Goal: Information Seeking & Learning: Find specific fact

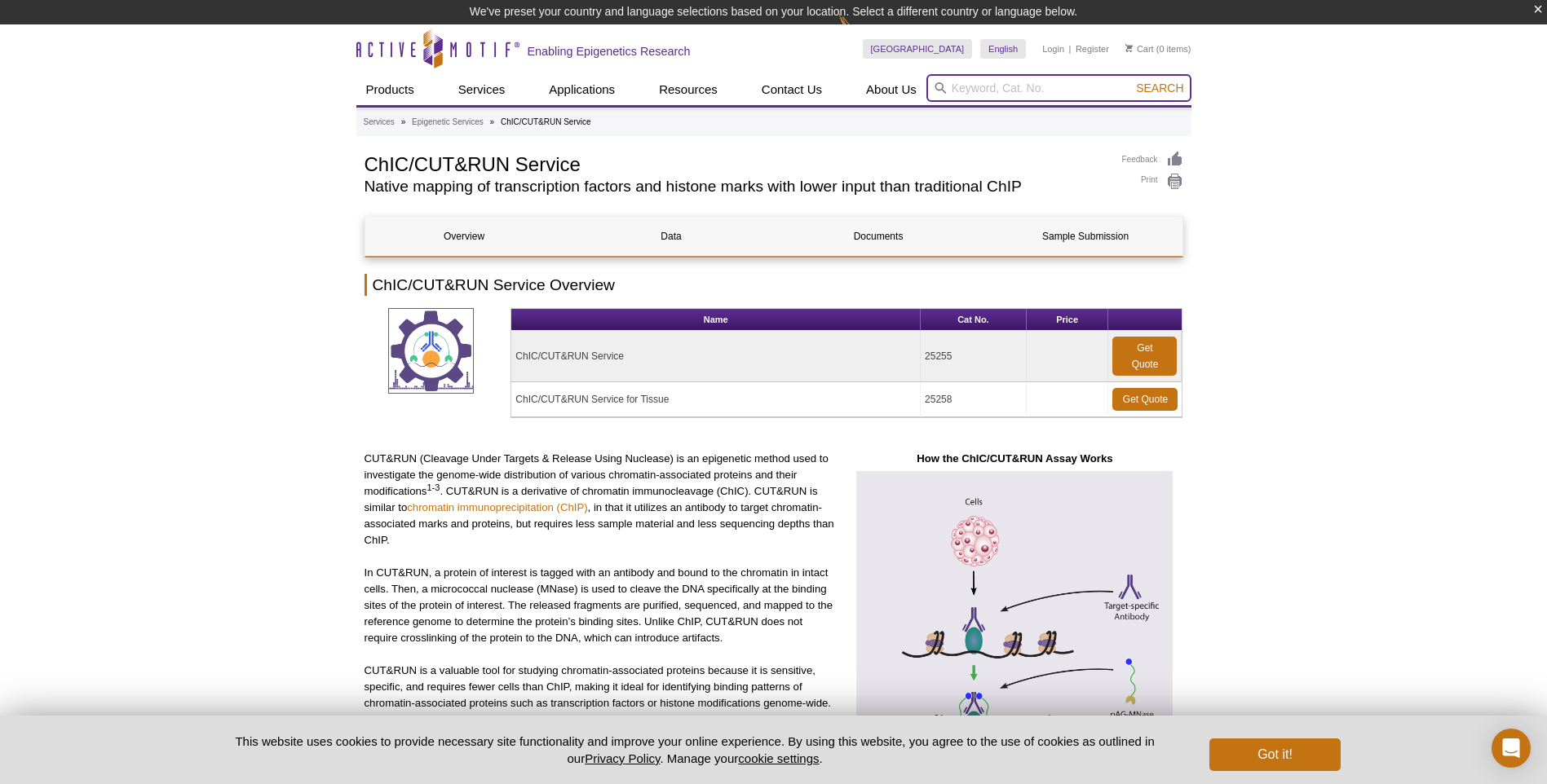
click at [988, 85] on input "search" at bounding box center [1059, 88] width 265 height 27
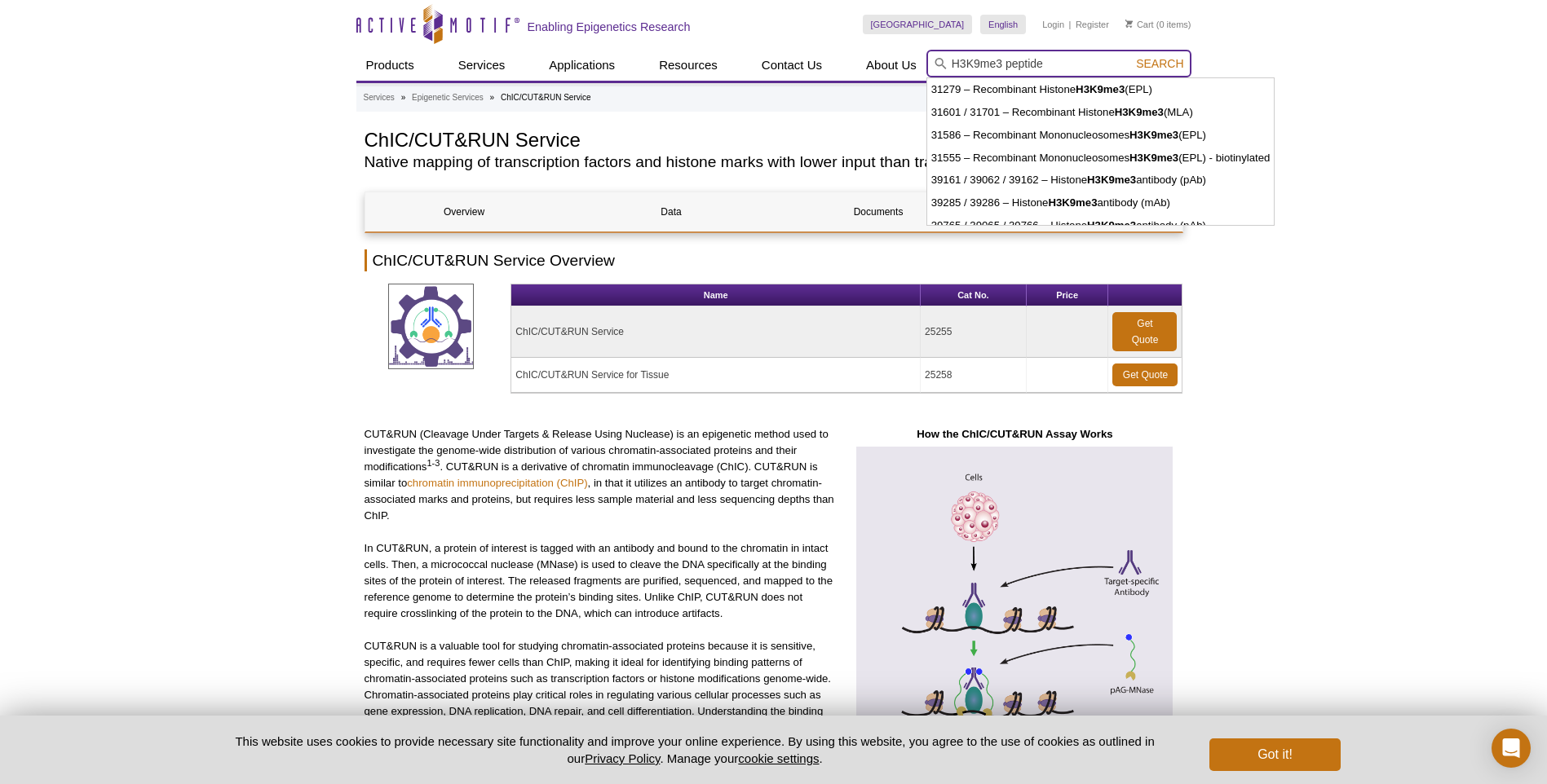
type input "H3K9me3 peptide"
click at [1131, 56] on button "Search" at bounding box center [1160, 63] width 57 height 15
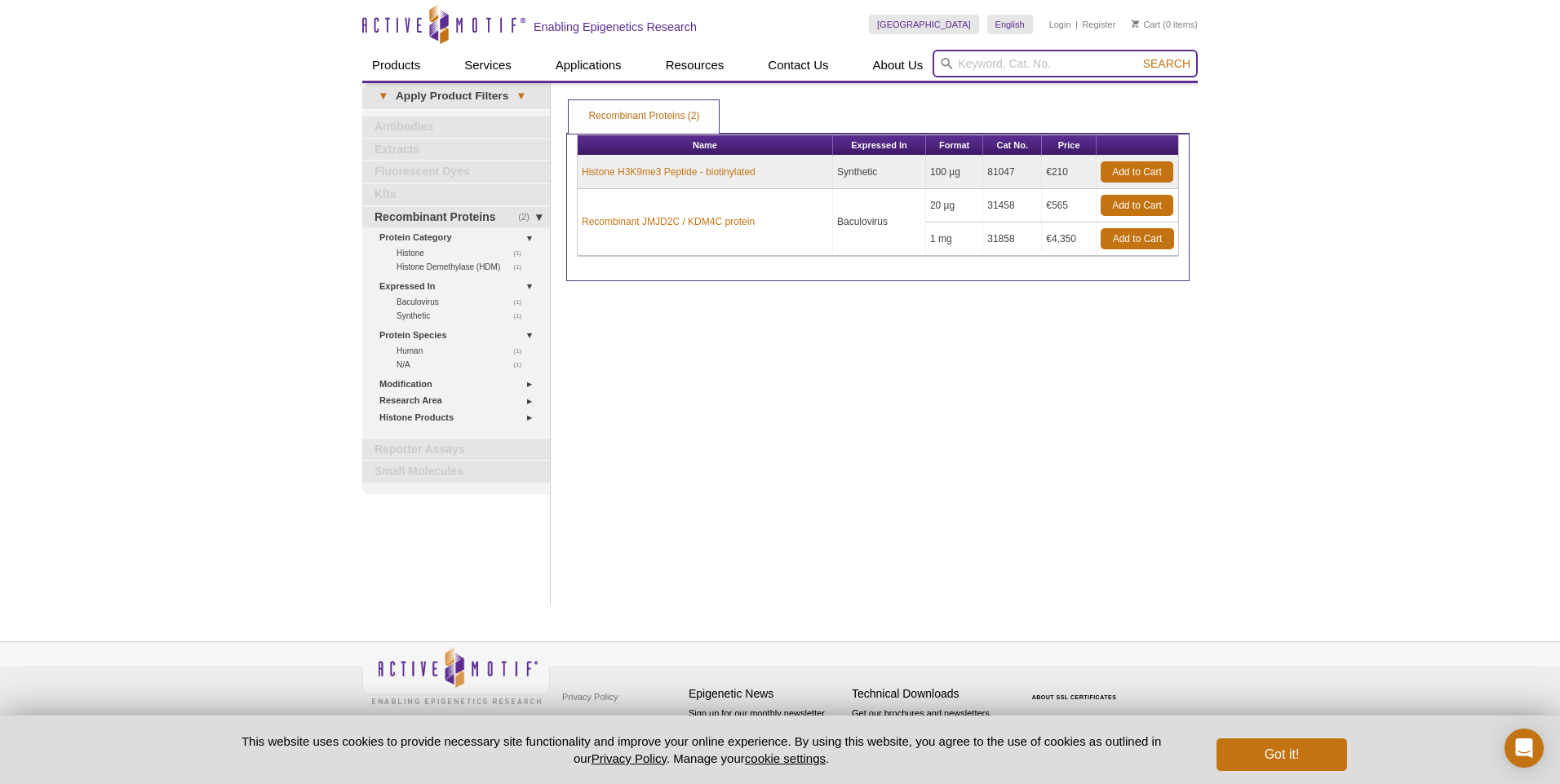
click at [1015, 63] on input "search" at bounding box center [1065, 64] width 265 height 27
type input "K"
click at [1138, 56] on button "Search" at bounding box center [1167, 63] width 57 height 15
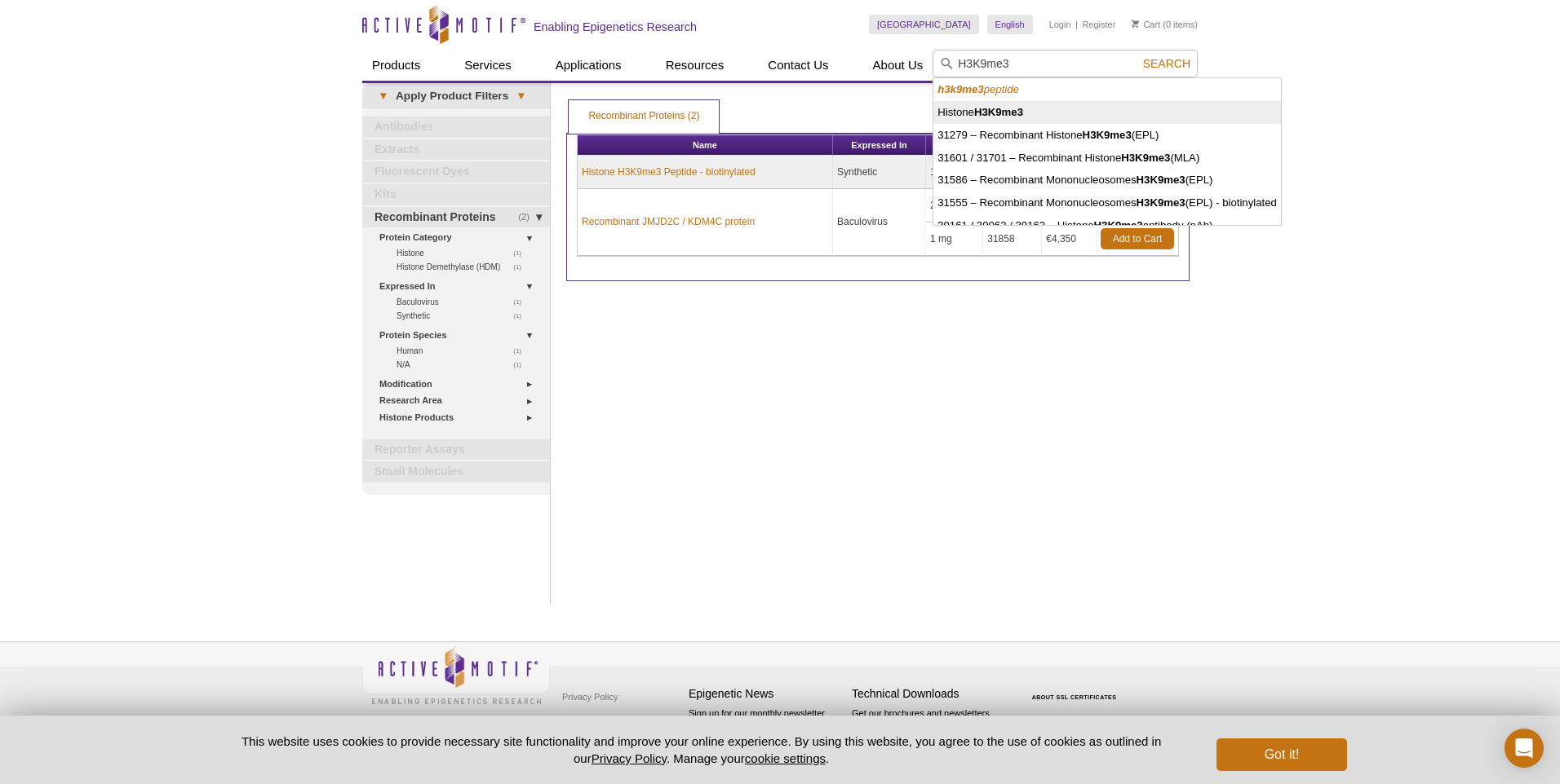
click at [1000, 104] on li "Histone H3K9me3" at bounding box center [1107, 112] width 347 height 23
type input "Histone H3K9me3"
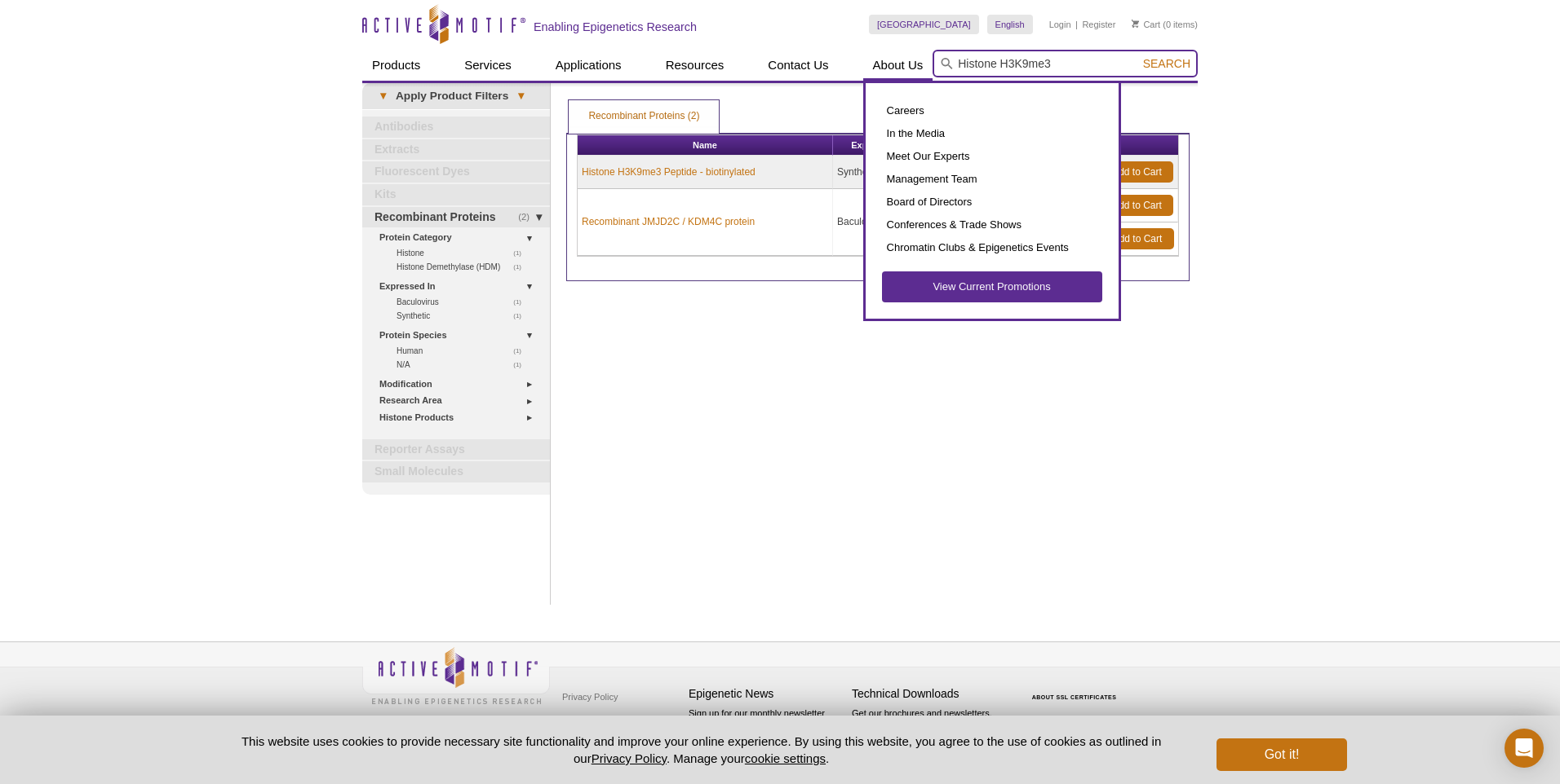
drag, startPoint x: 1000, startPoint y: 64, endPoint x: 890, endPoint y: 63, distance: 110.0
click at [890, 63] on div "Products ChIP Assays ChIP Accessory Products ChIP Kits ChIP-Validated Antibodie…" at bounding box center [780, 66] width 835 height 31
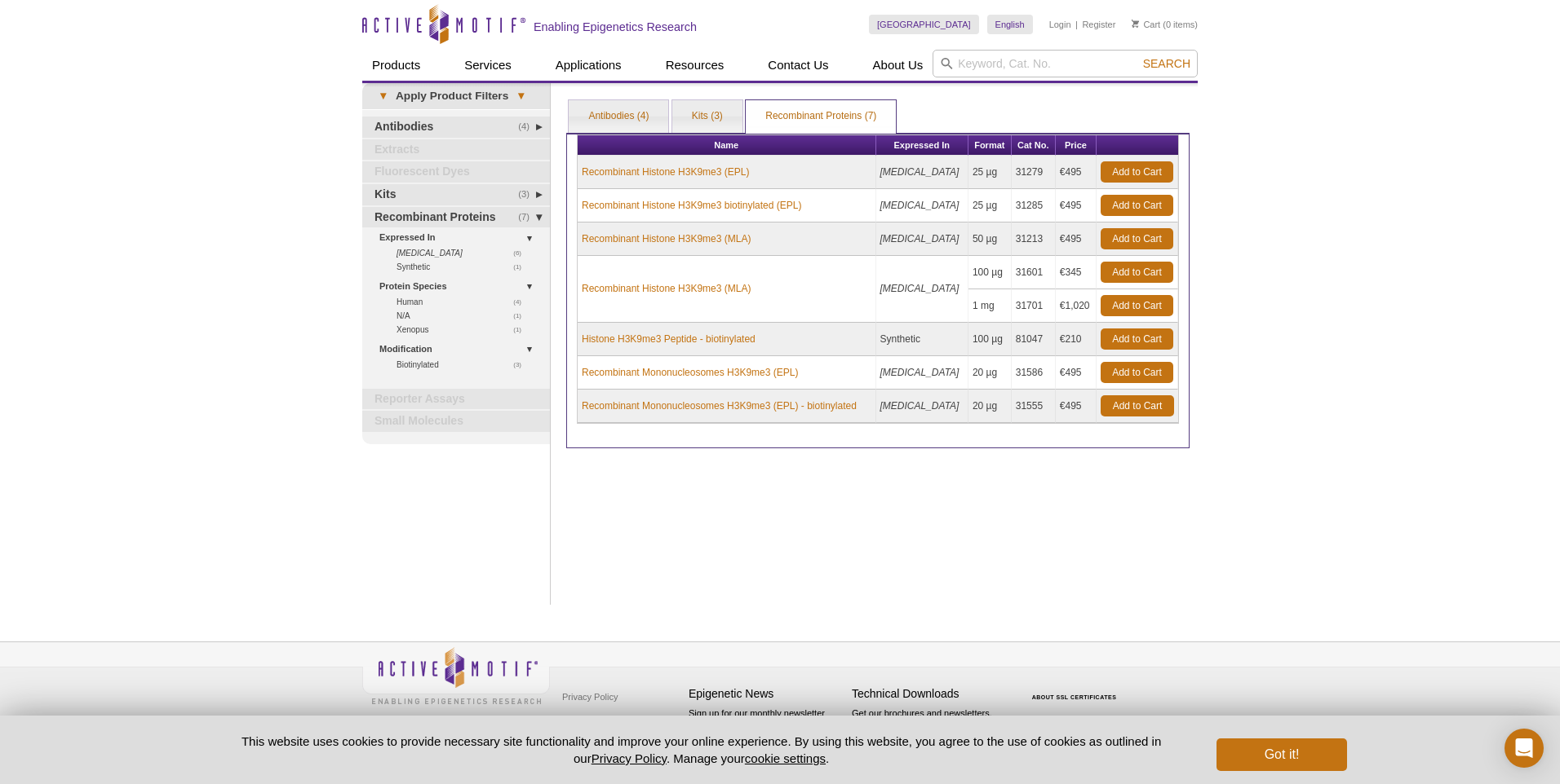
click at [761, 512] on div "Print Results Antibodies (4) Kits (3) Recombinant Proteins (7) Recombinant Prot…" at bounding box center [878, 344] width 639 height 522
